Goal: Register for event/course

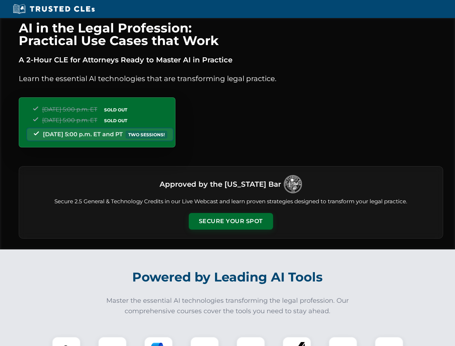
click at [231, 221] on button "Secure Your Spot" at bounding box center [231, 221] width 84 height 17
click at [66, 341] on img at bounding box center [66, 350] width 21 height 21
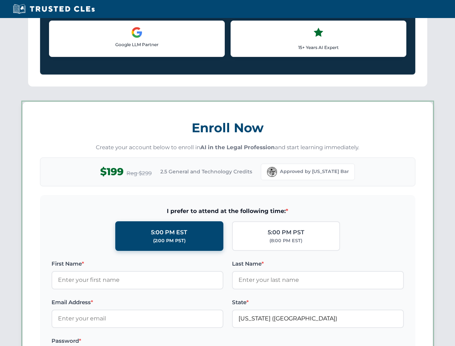
click at [159, 341] on label "Password *" at bounding box center [138, 341] width 172 height 9
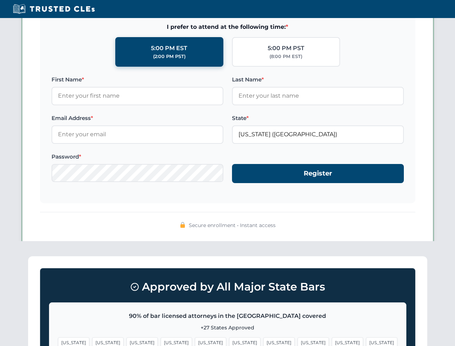
click at [332, 341] on span "[US_STATE]" at bounding box center [347, 342] width 31 height 10
